Goal: Navigation & Orientation: Find specific page/section

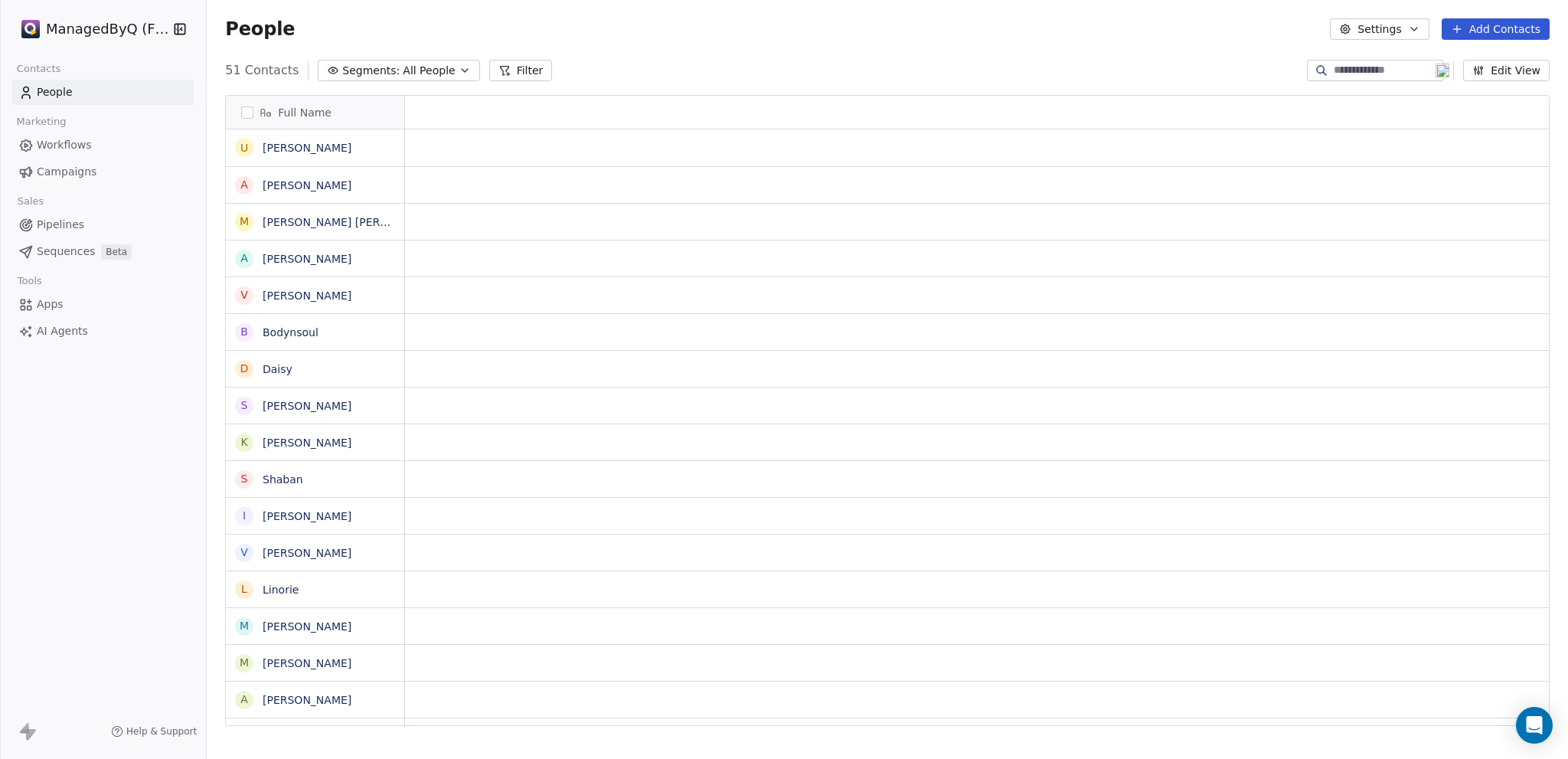
scroll to position [12, 12]
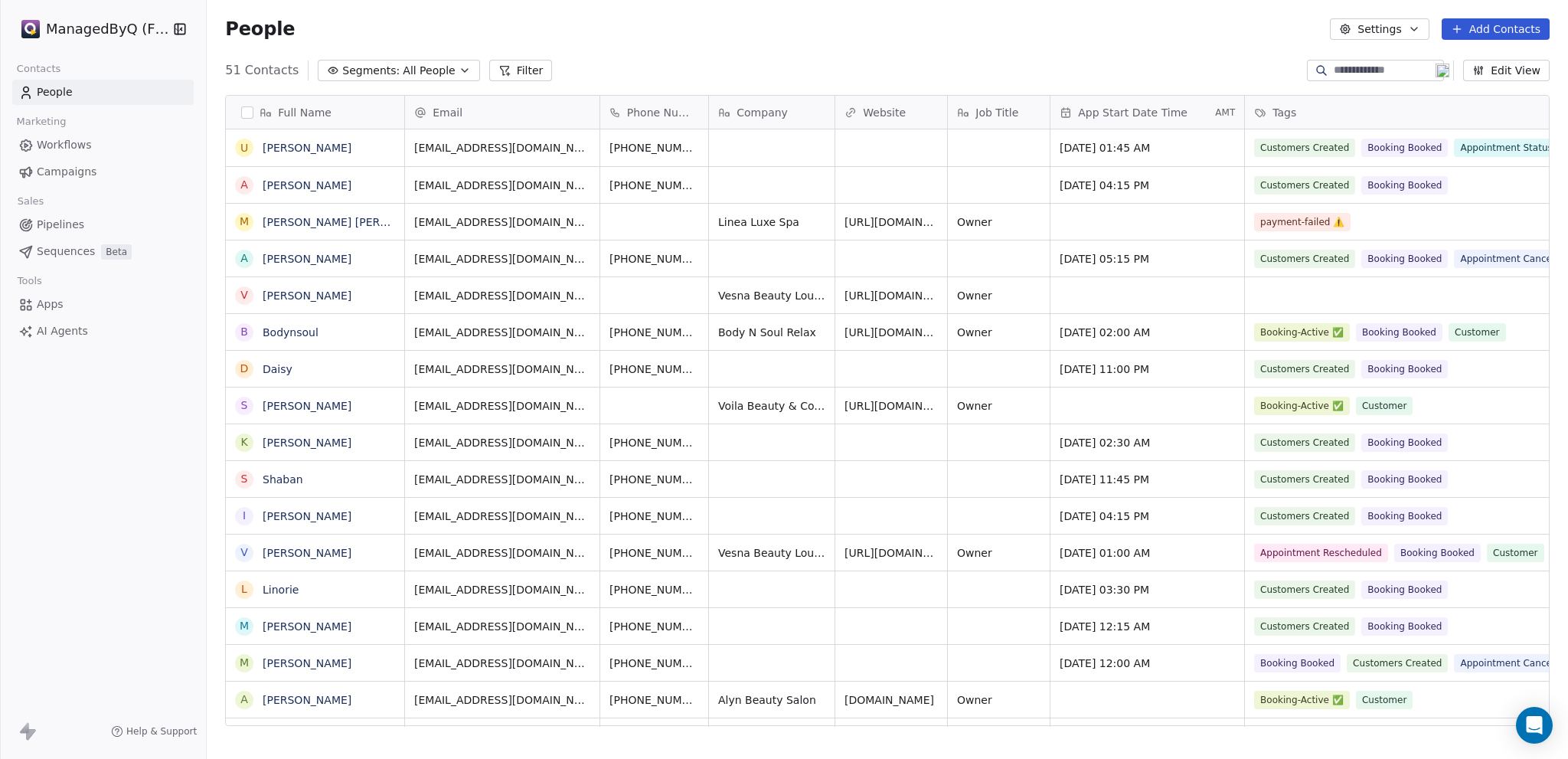
click at [105, 30] on html "ManagedByQ (FZE) Contacts People Marketing Workflows Campaigns Sales Pipelines …" at bounding box center [784, 380] width 1568 height 759
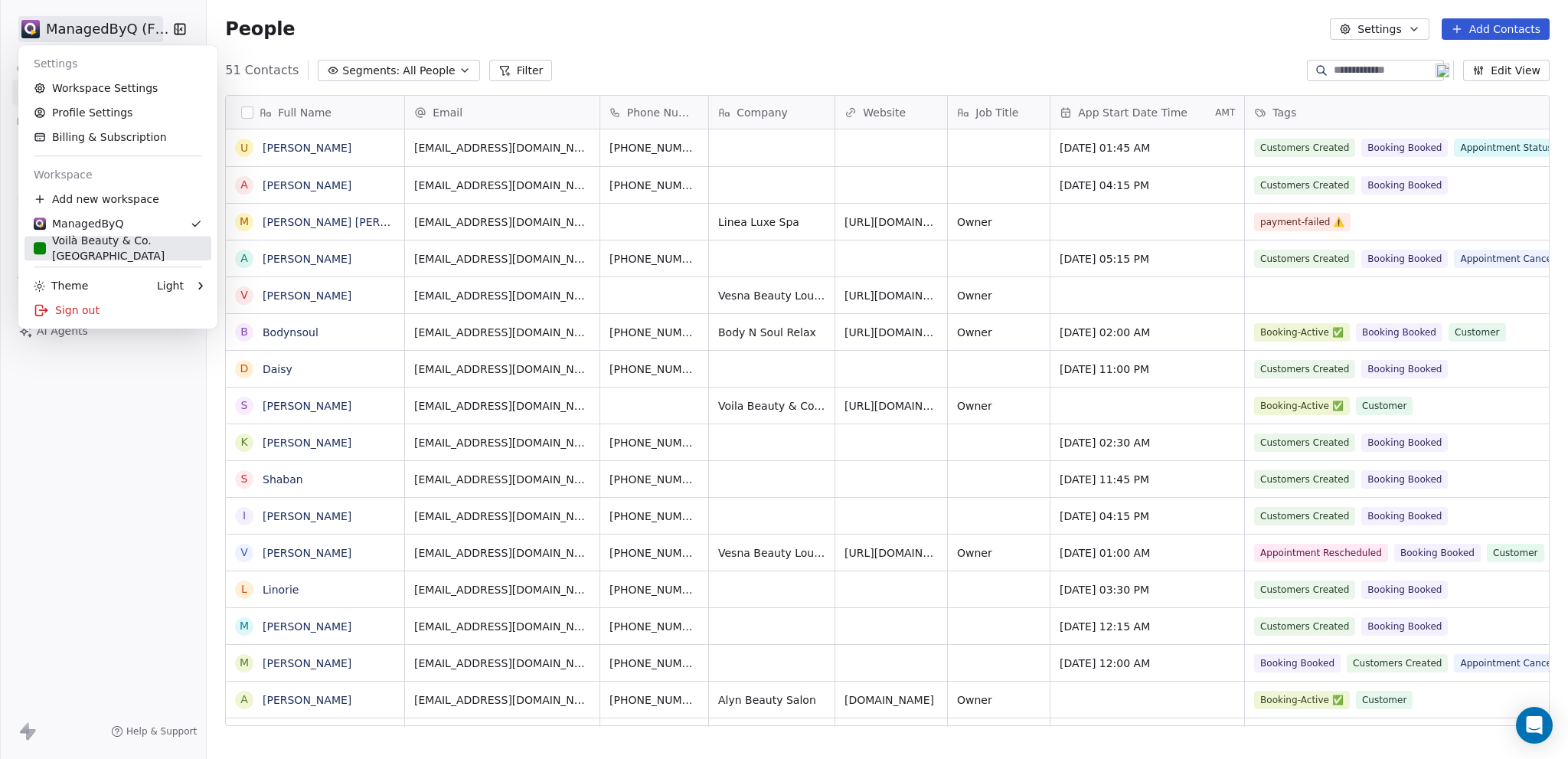
click at [116, 247] on div "Voilà Beauty & Co. [GEOGRAPHIC_DATA]" at bounding box center [117, 248] width 169 height 31
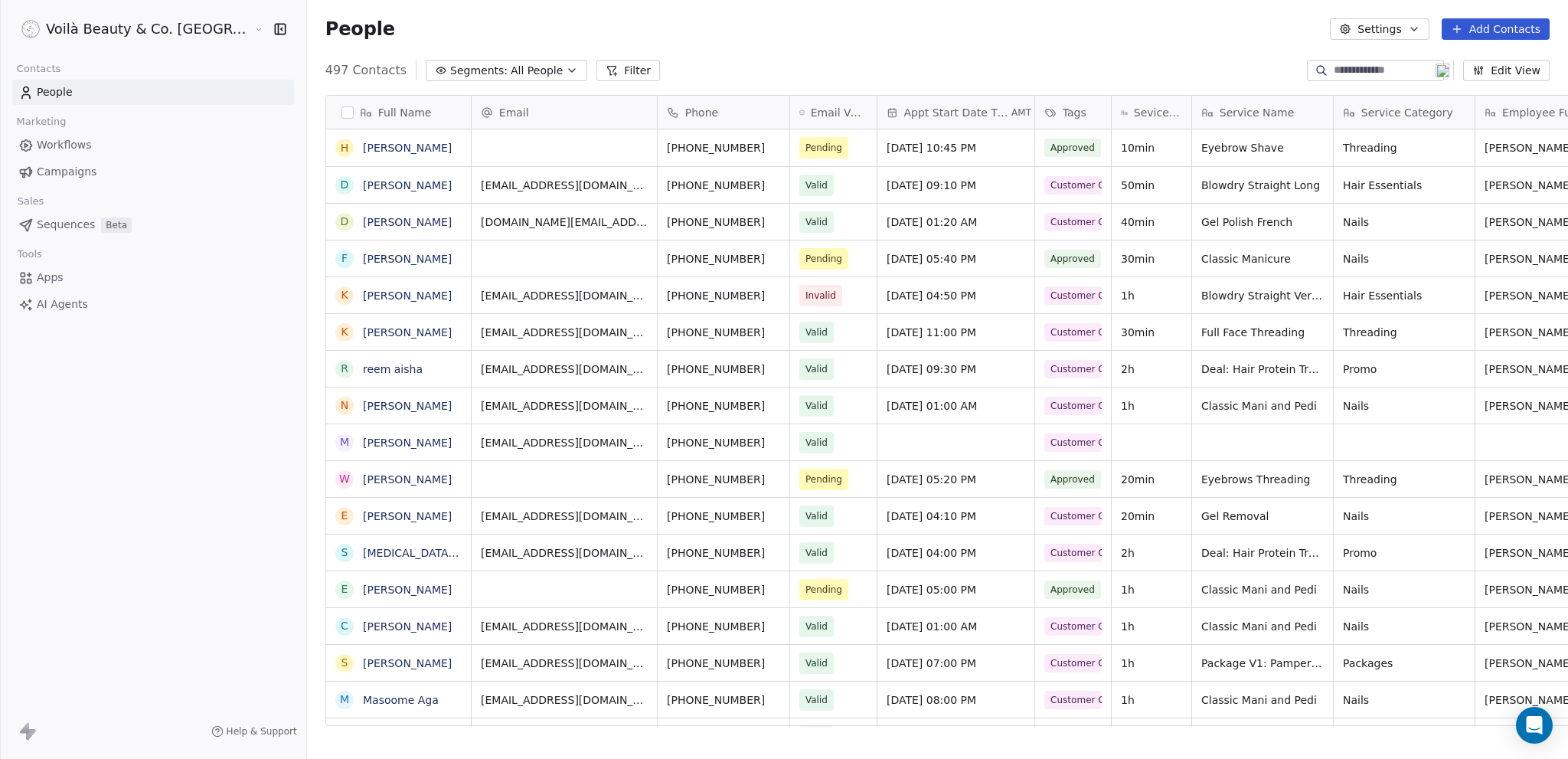
scroll to position [656, 1323]
click at [71, 173] on span "Campaigns" at bounding box center [66, 172] width 60 height 16
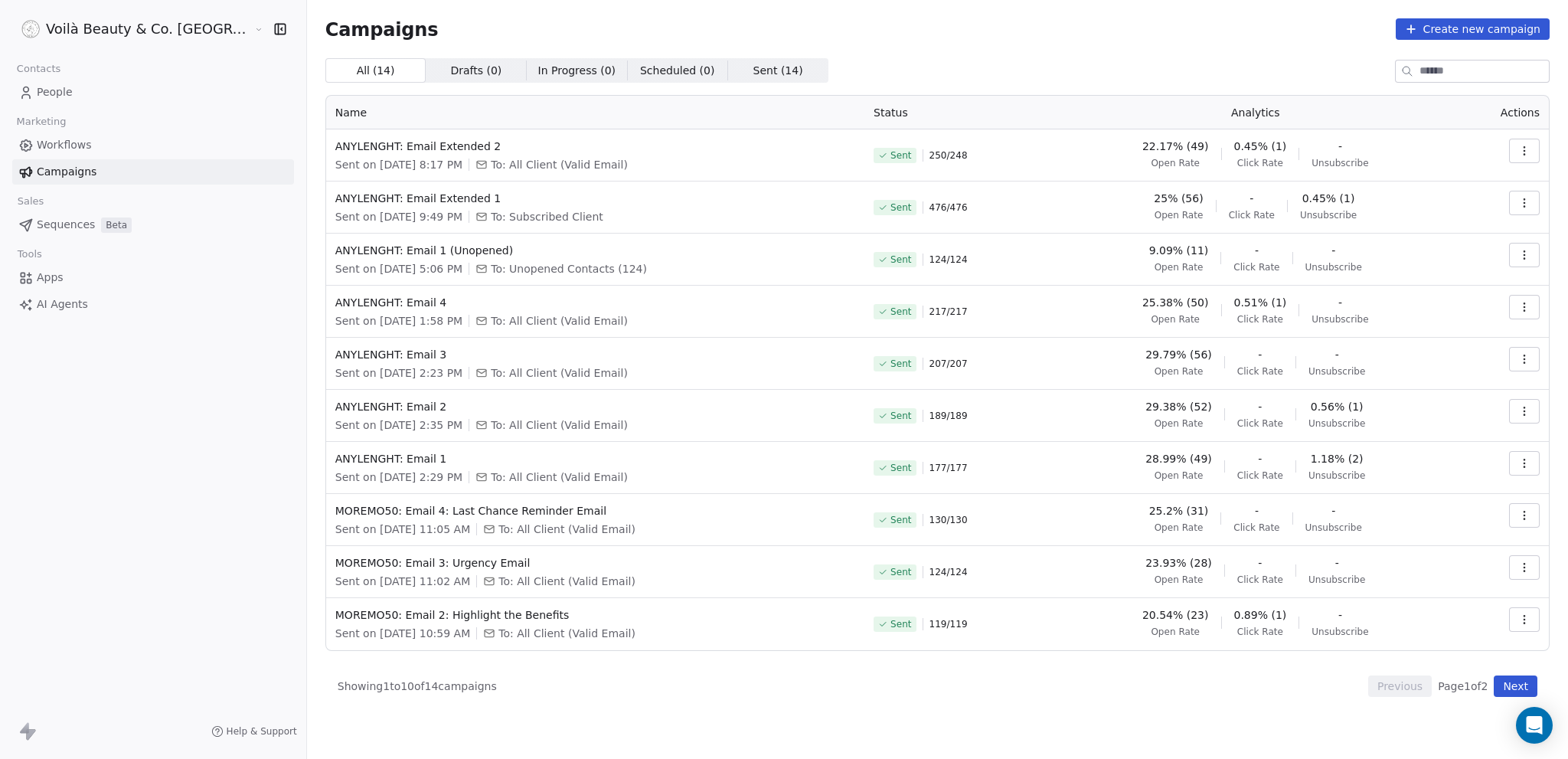
click at [76, 142] on span "Workflows" at bounding box center [63, 145] width 55 height 16
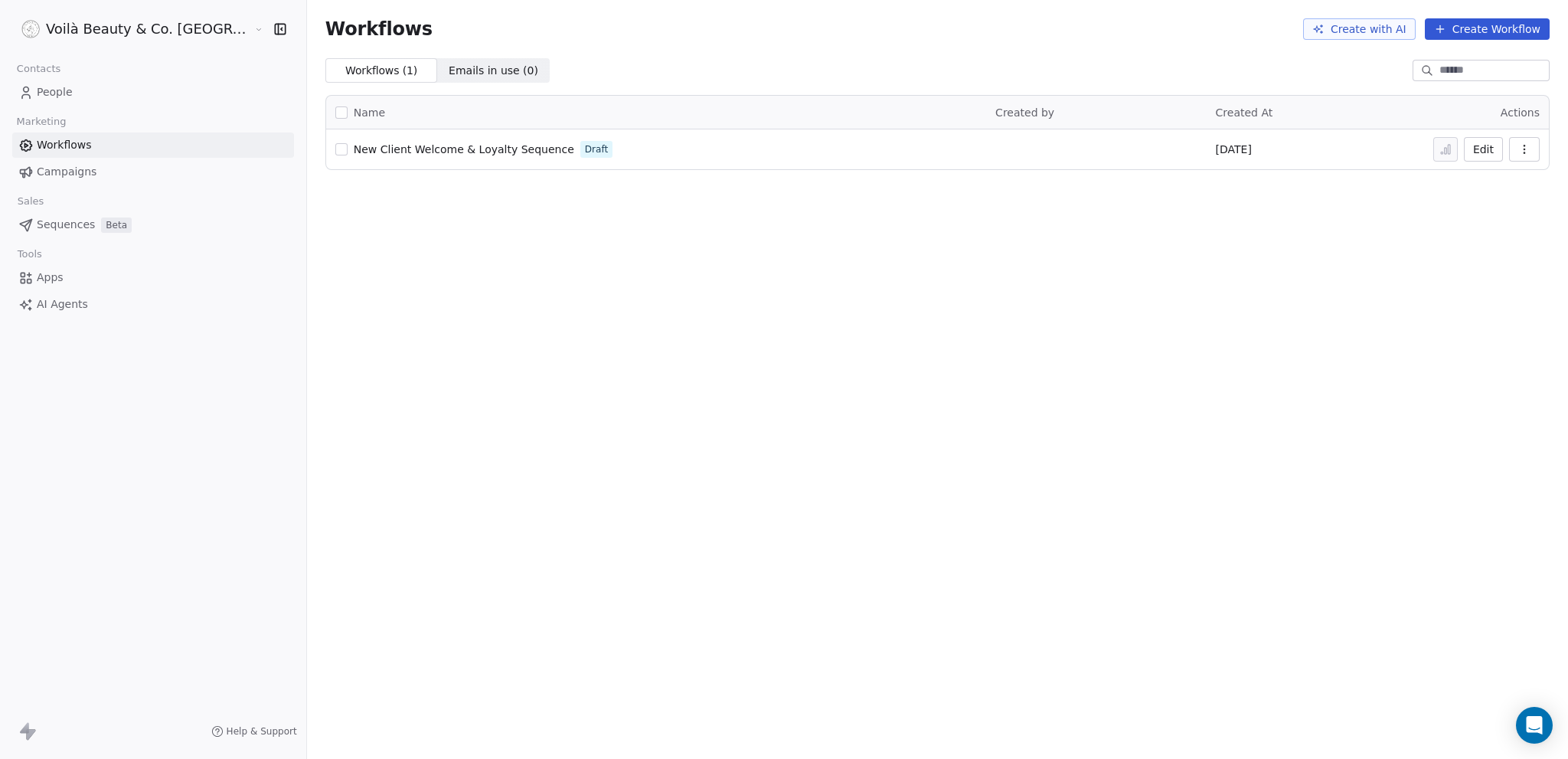
click at [55, 92] on span "People" at bounding box center [54, 91] width 36 height 16
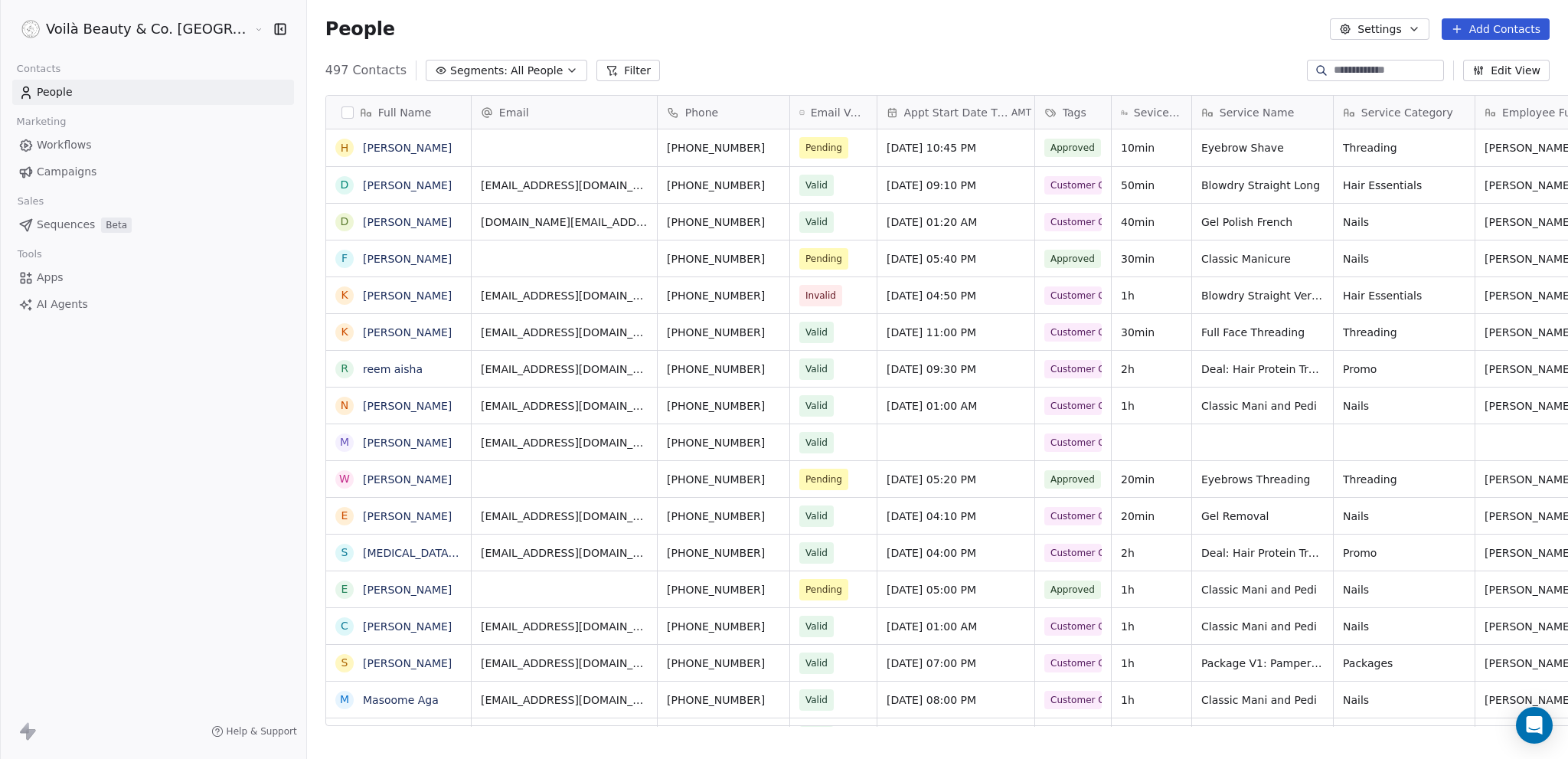
scroll to position [656, 1323]
click at [363, 179] on link "[PERSON_NAME]" at bounding box center [406, 185] width 89 height 12
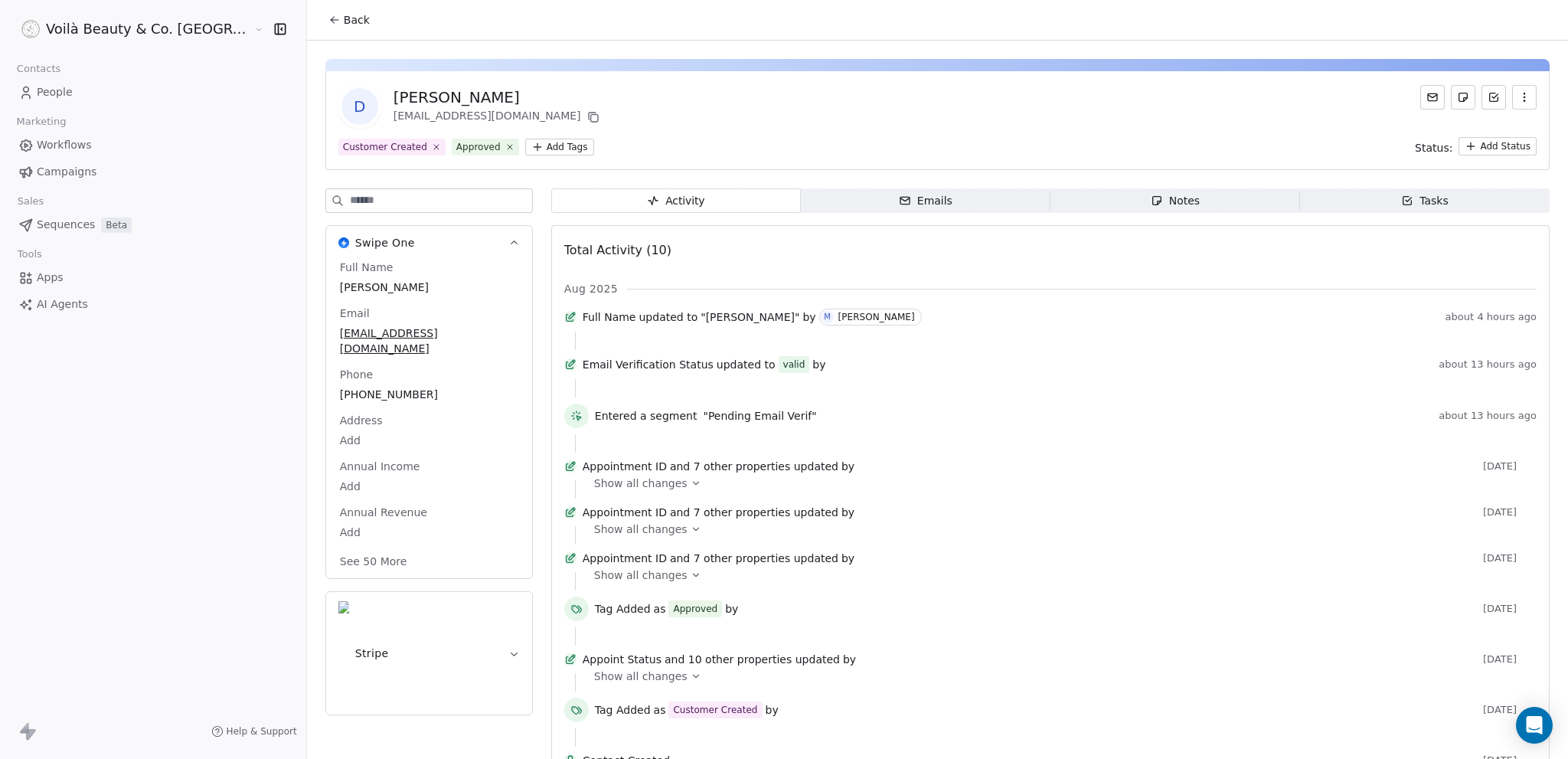
click at [899, 208] on div "Emails" at bounding box center [925, 200] width 53 height 16
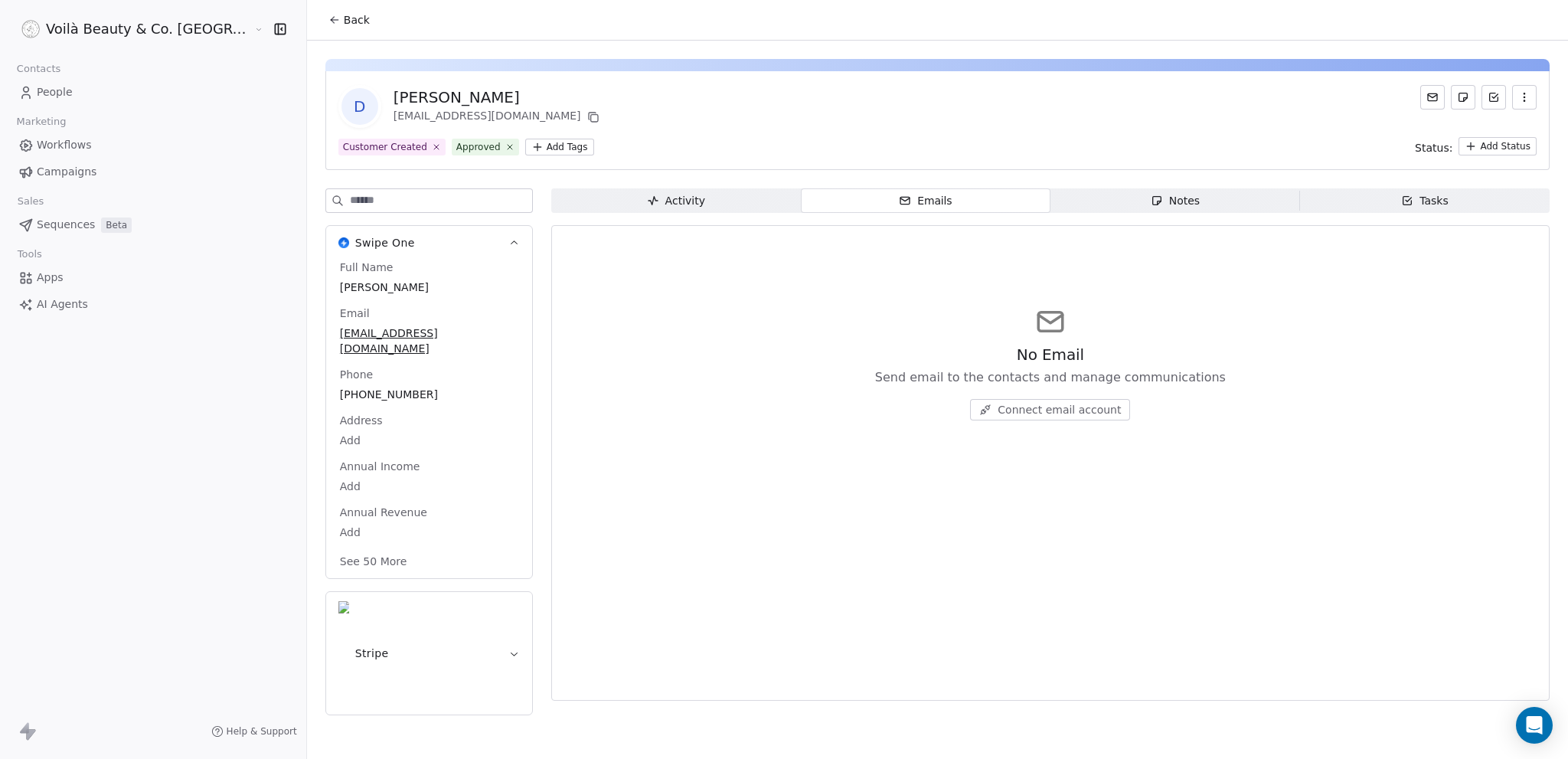
click at [647, 200] on div "Activity" at bounding box center [676, 200] width 58 height 16
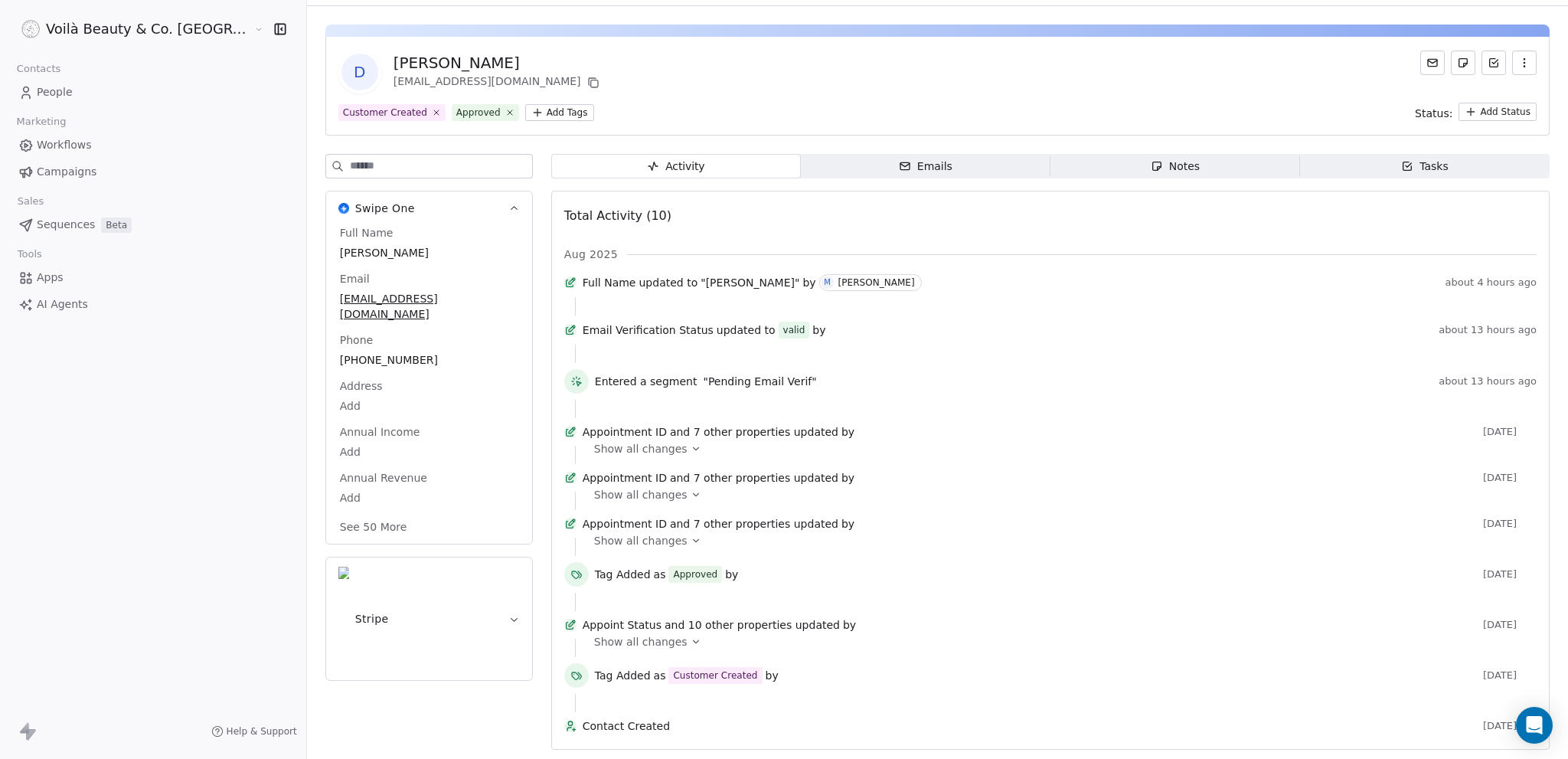
scroll to position [97, 0]
click at [48, 94] on span "People" at bounding box center [54, 91] width 36 height 16
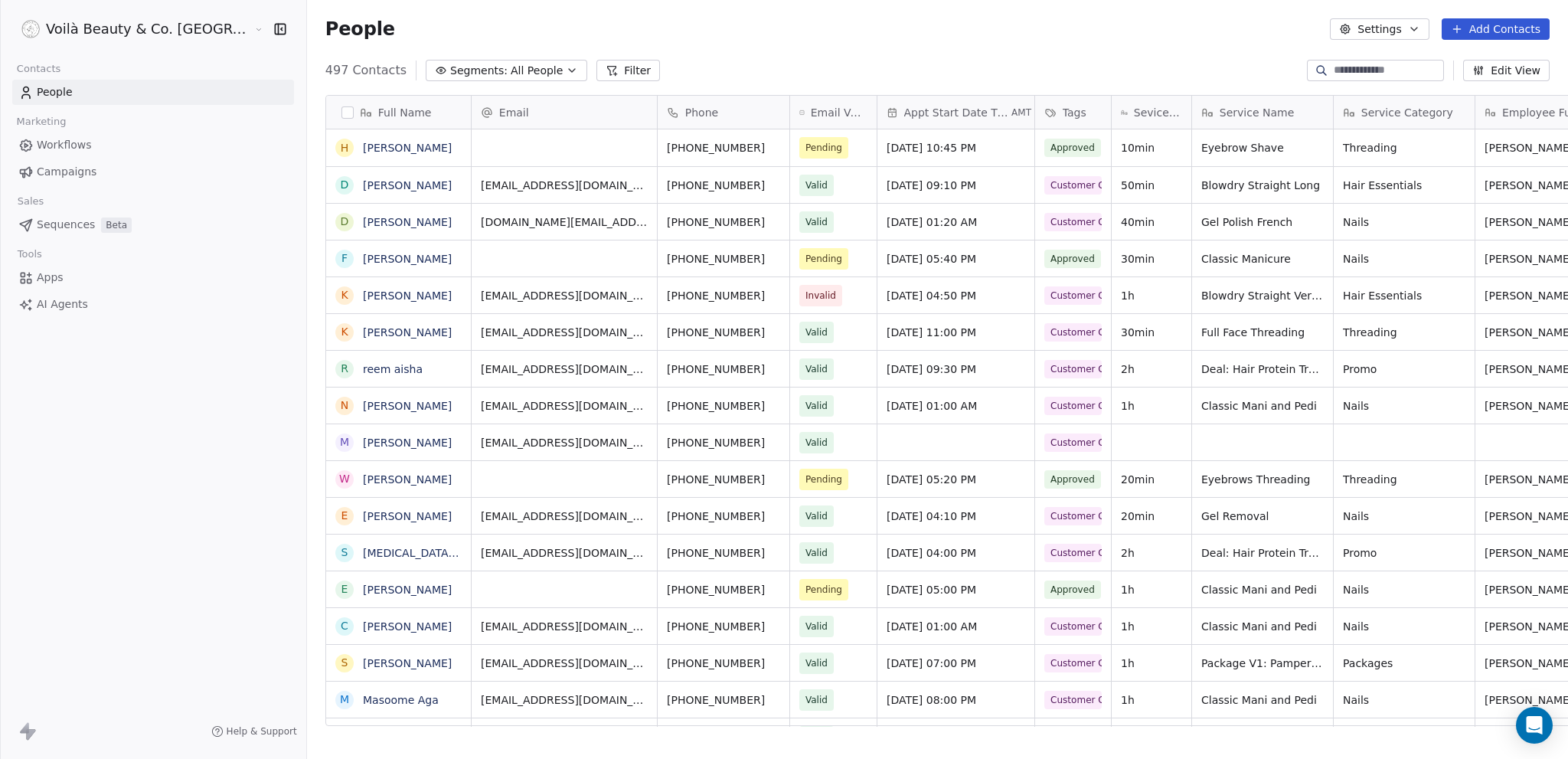
scroll to position [656, 1323]
click at [363, 218] on link "[PERSON_NAME]" at bounding box center [406, 222] width 89 height 12
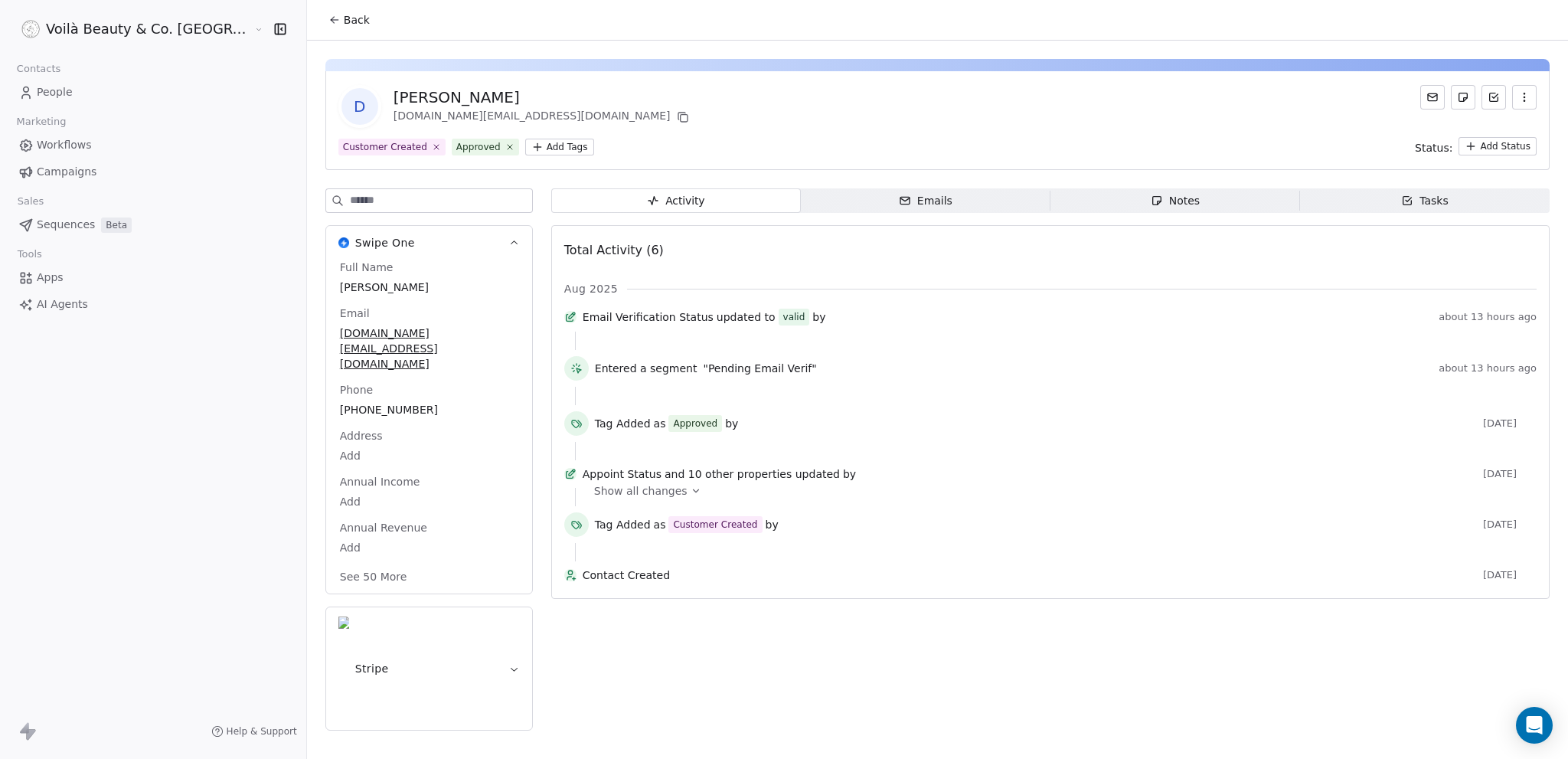
click at [43, 94] on span "People" at bounding box center [54, 91] width 36 height 16
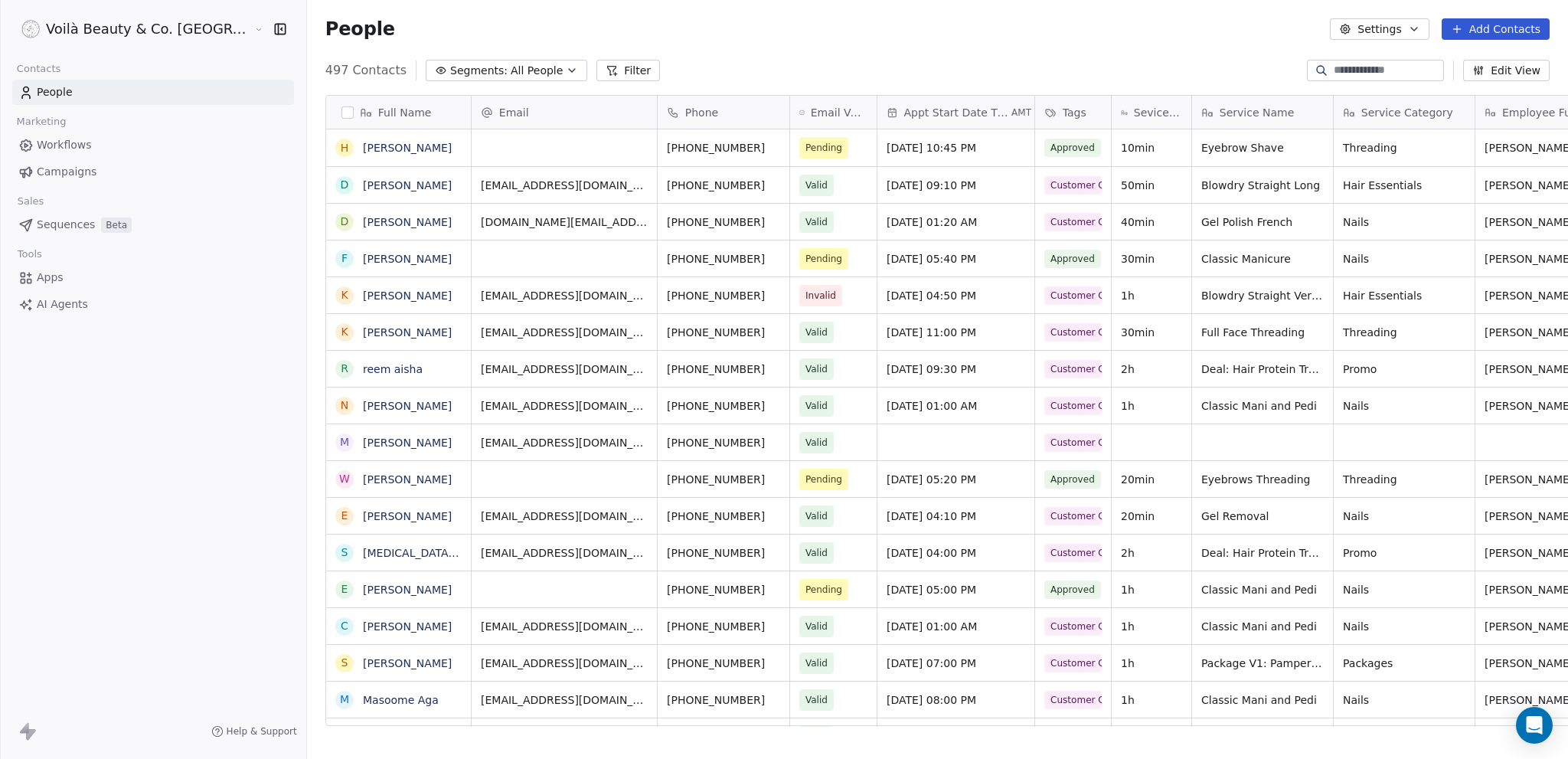
scroll to position [656, 1323]
